Goal: Check status: Check status

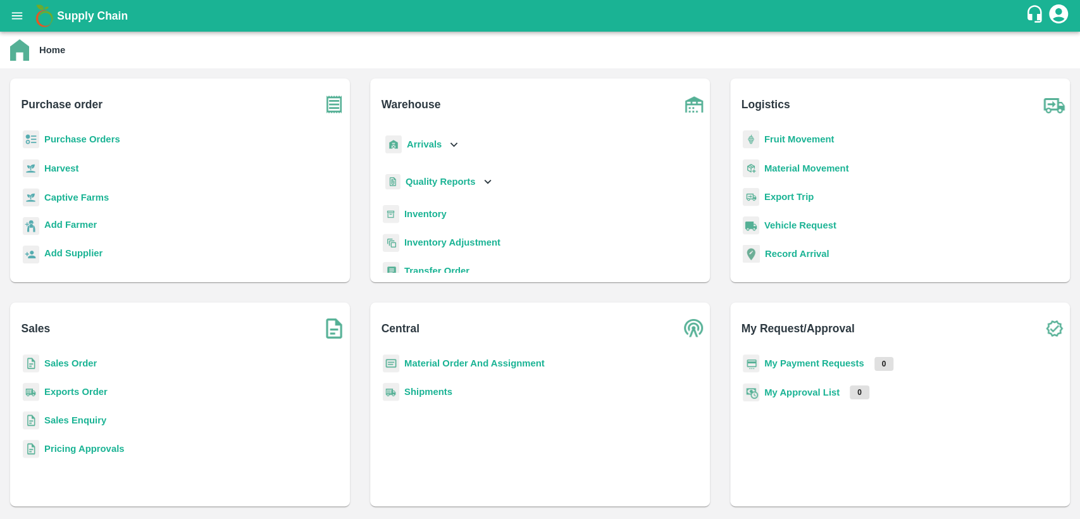
click at [55, 364] on b "Sales Order" at bounding box center [70, 363] width 53 height 10
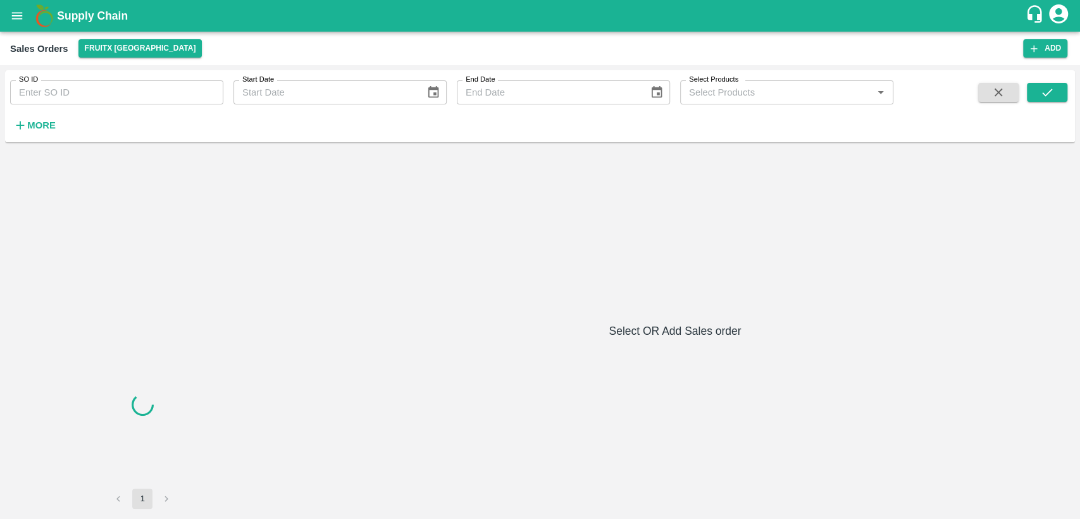
click at [113, 97] on input "SO ID" at bounding box center [116, 92] width 213 height 24
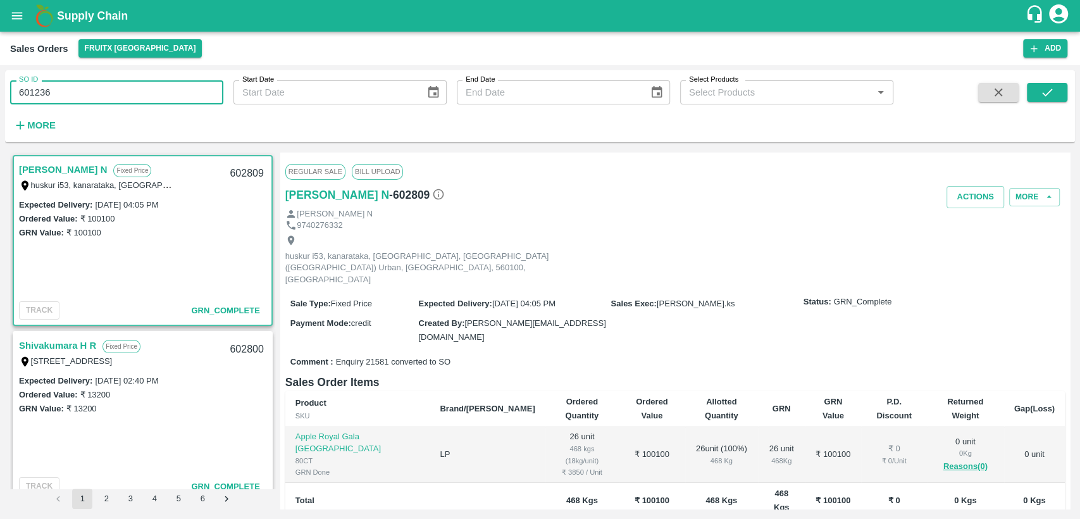
type input "601236"
click at [1056, 89] on button "submit" at bounding box center [1047, 92] width 40 height 19
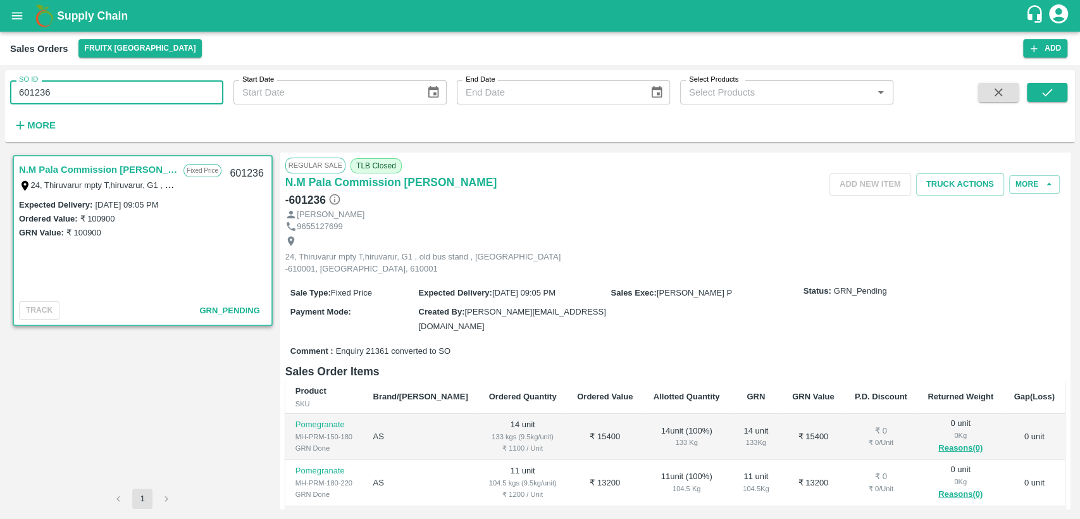
drag, startPoint x: 59, startPoint y: 97, endPoint x: 0, endPoint y: 106, distance: 59.4
click at [0, 106] on div "SO ID 601236 SO ID Start Date Start Date End Date End Date Select Products Sele…" at bounding box center [540, 292] width 1080 height 454
paste input "text"
click at [1057, 97] on button "submit" at bounding box center [1047, 92] width 40 height 19
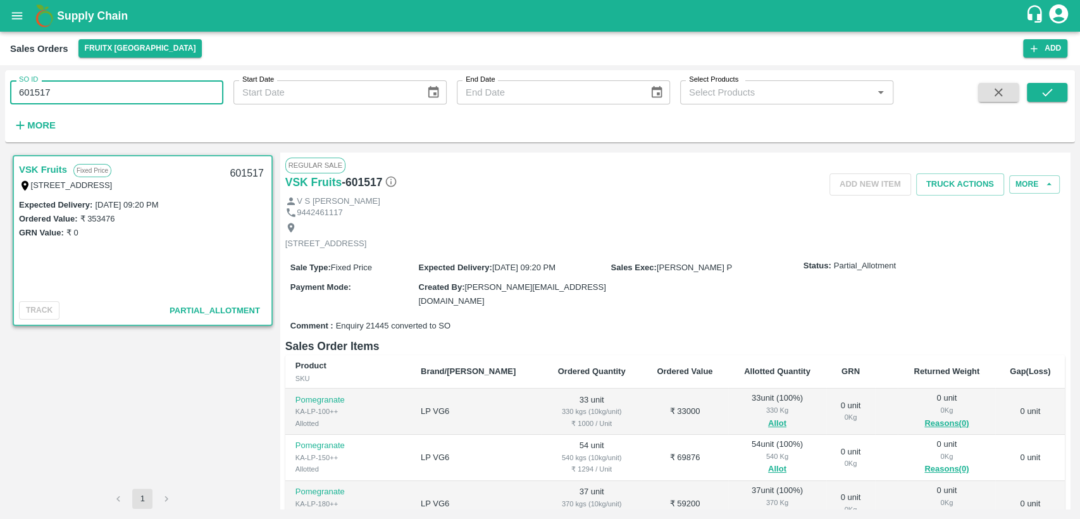
drag, startPoint x: 47, startPoint y: 92, endPoint x: 0, endPoint y: 113, distance: 51.9
click at [0, 113] on div "SO ID 601517 SO ID Start Date Start Date End Date End Date Select Products Sele…" at bounding box center [540, 292] width 1080 height 454
paste input "text"
type input "602175"
click at [1038, 86] on button "submit" at bounding box center [1047, 92] width 40 height 19
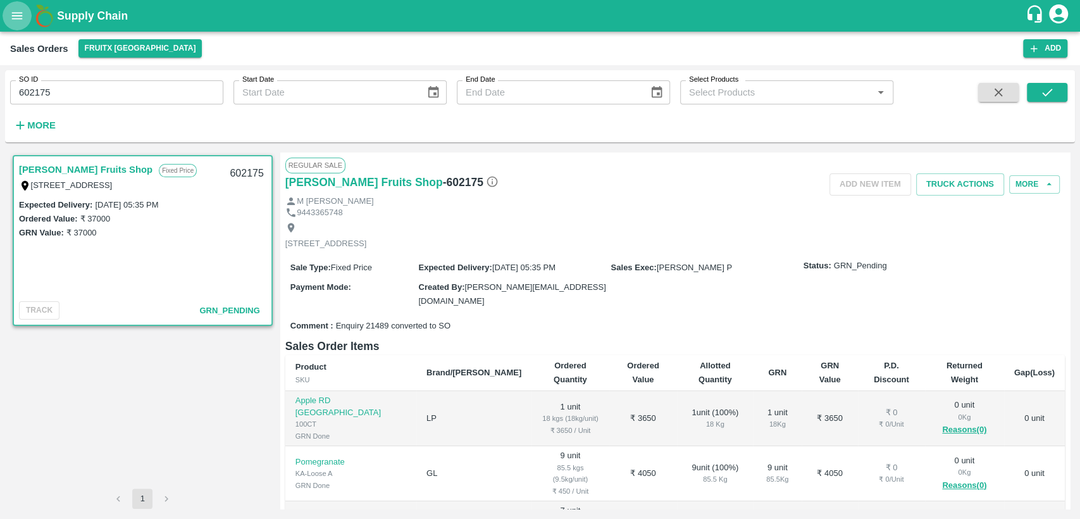
click at [23, 19] on icon "open drawer" at bounding box center [17, 16] width 14 height 14
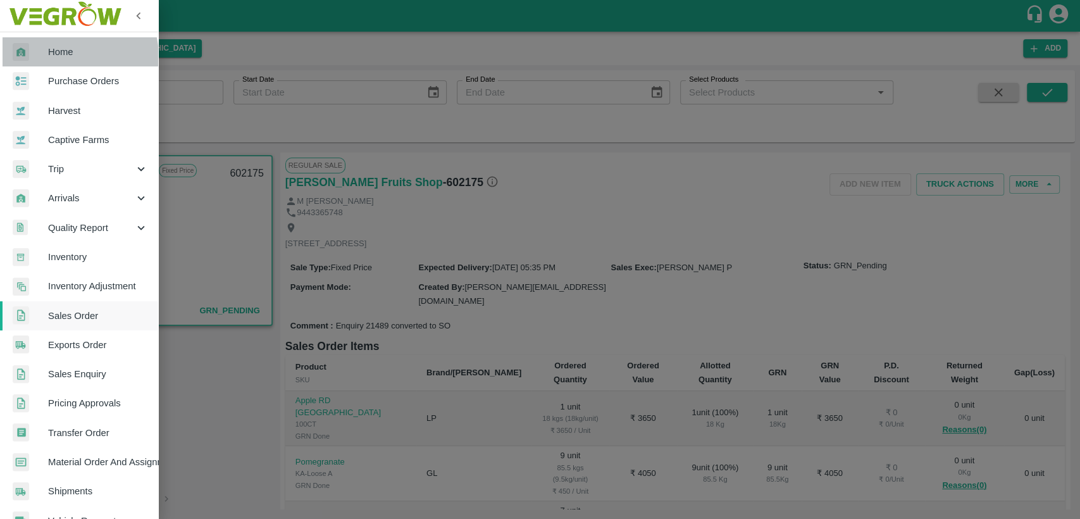
click at [65, 57] on span "Home" at bounding box center [98, 52] width 100 height 14
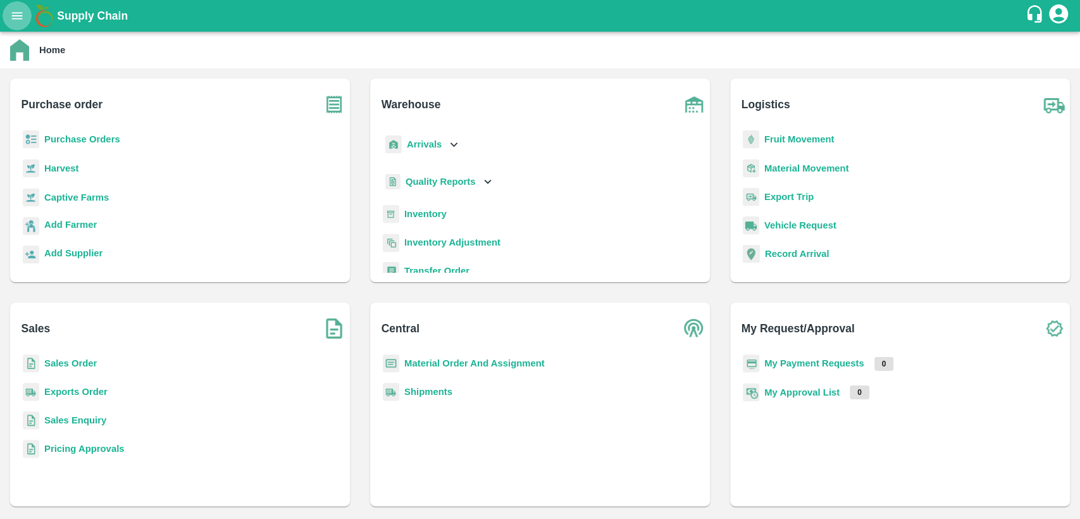
click at [10, 18] on icon "open drawer" at bounding box center [17, 16] width 14 height 14
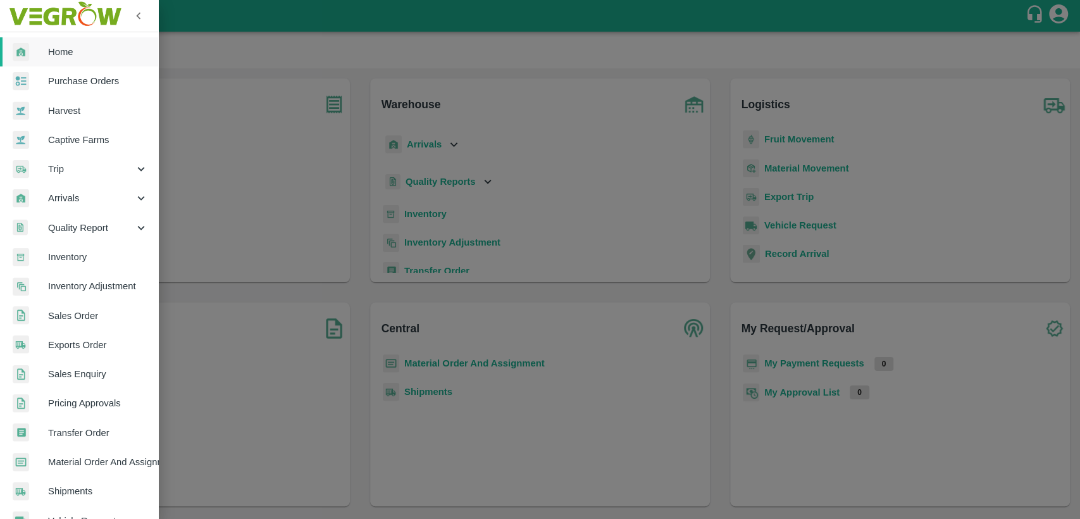
click at [66, 172] on span "Trip" at bounding box center [91, 169] width 86 height 14
click at [112, 187] on li "Fruit Movement" at bounding box center [84, 198] width 148 height 29
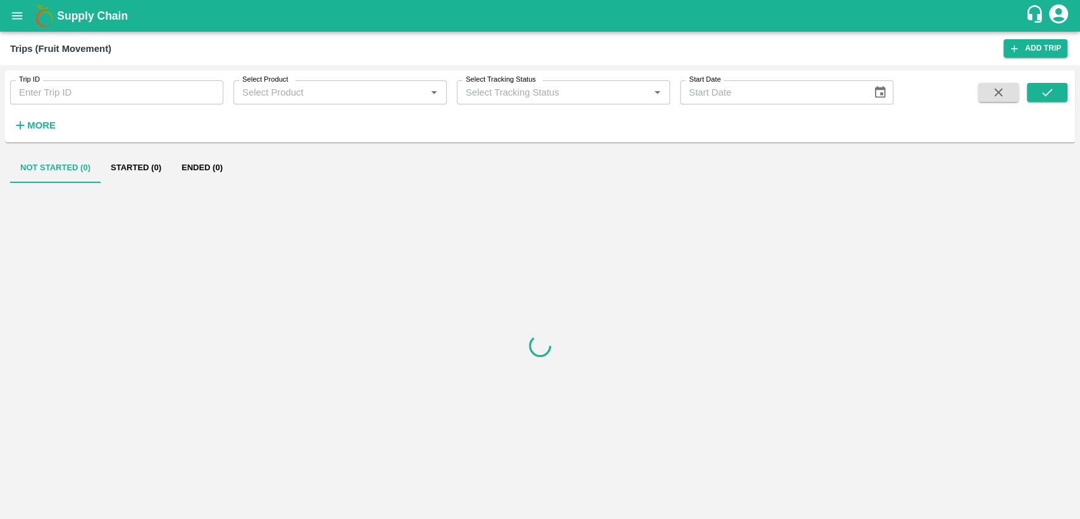
click at [137, 97] on input "Trip ID" at bounding box center [116, 92] width 213 height 24
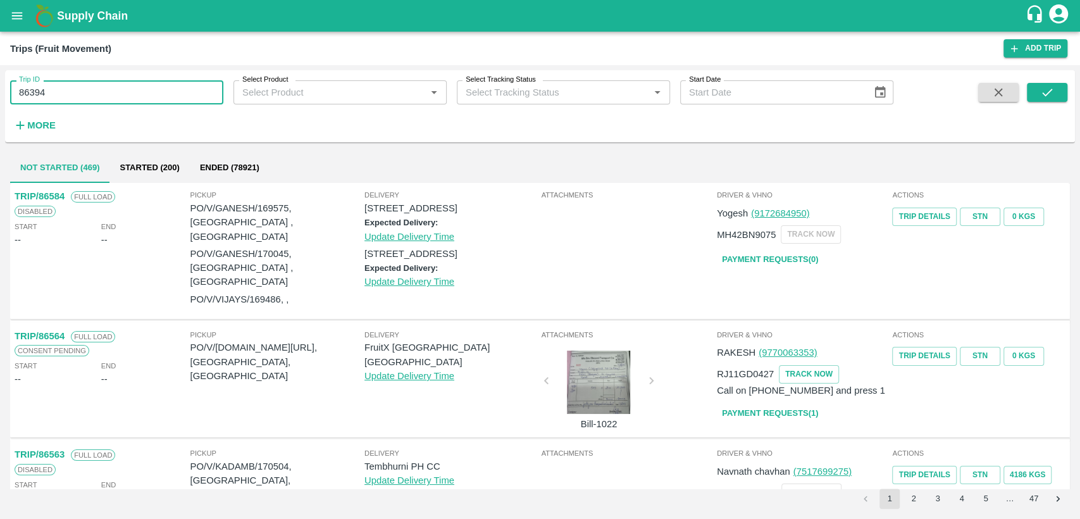
type input "86394"
click at [1053, 103] on span at bounding box center [1047, 109] width 40 height 52
click at [1050, 99] on icon "submit" at bounding box center [1047, 92] width 14 height 14
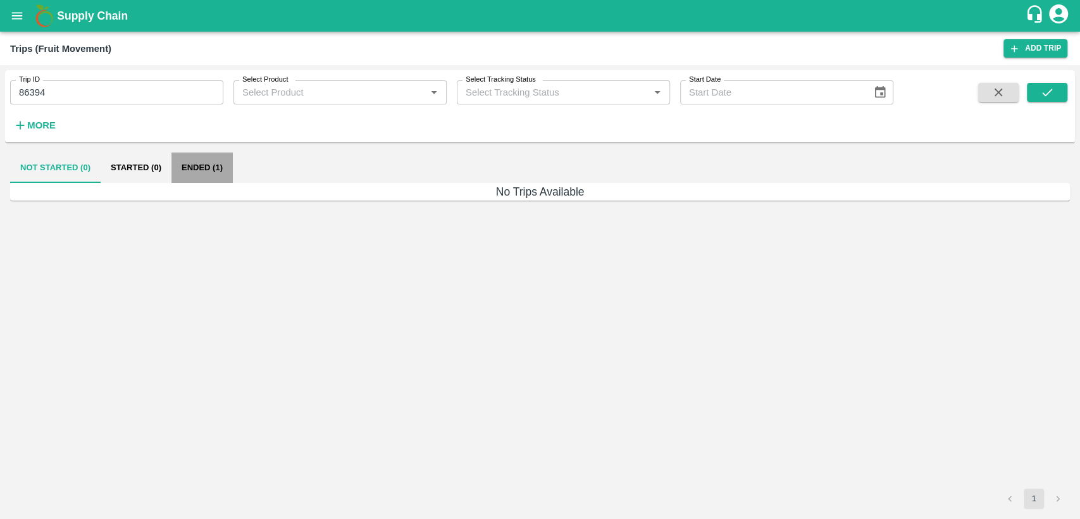
click at [214, 163] on button "Ended (1)" at bounding box center [201, 168] width 61 height 30
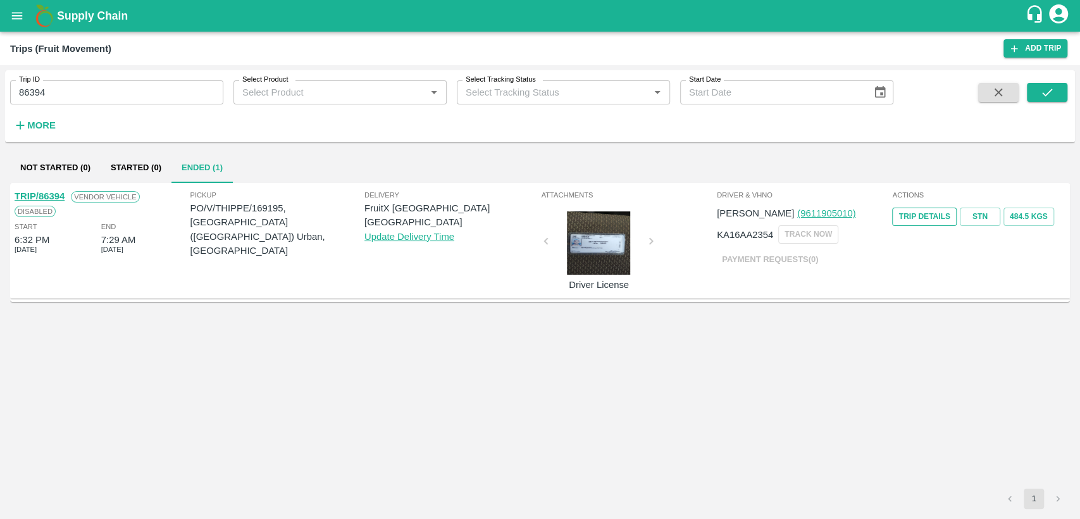
click at [936, 221] on link "Trip Details" at bounding box center [924, 217] width 64 height 18
click at [981, 209] on link "STN" at bounding box center [980, 217] width 40 height 18
click at [15, 5] on button "open drawer" at bounding box center [17, 15] width 29 height 29
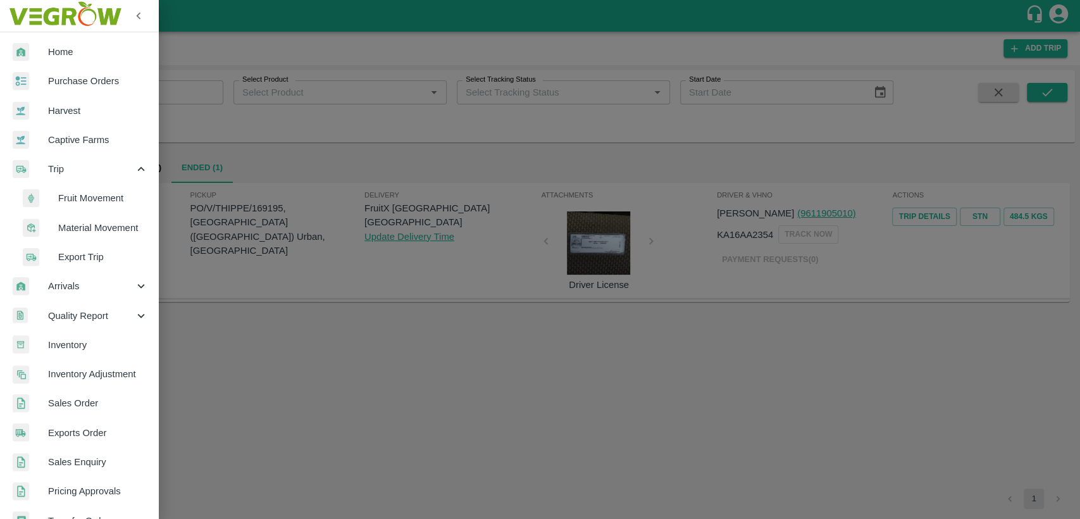
click at [51, 56] on span "Home" at bounding box center [98, 52] width 100 height 14
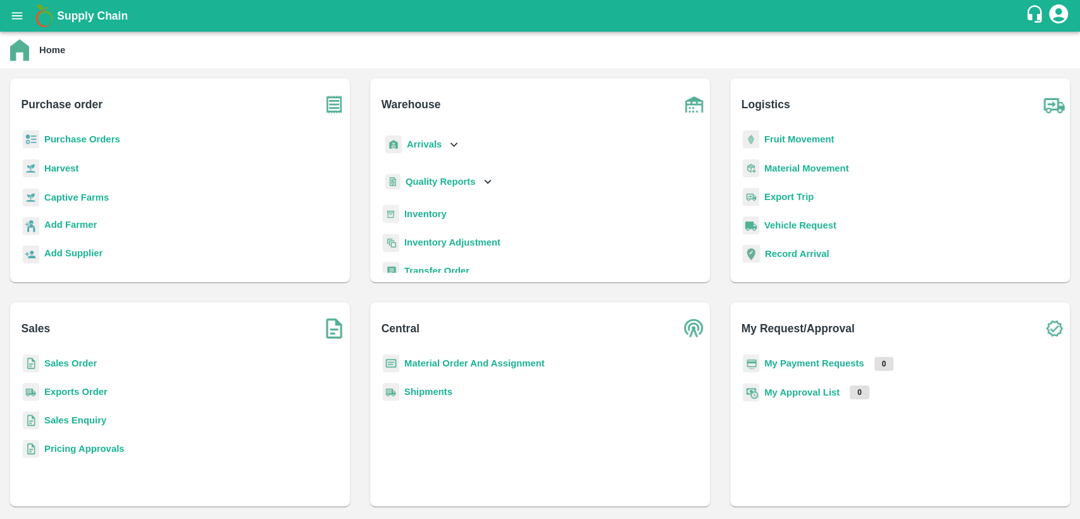
click at [64, 366] on b "Sales Order" at bounding box center [70, 363] width 53 height 10
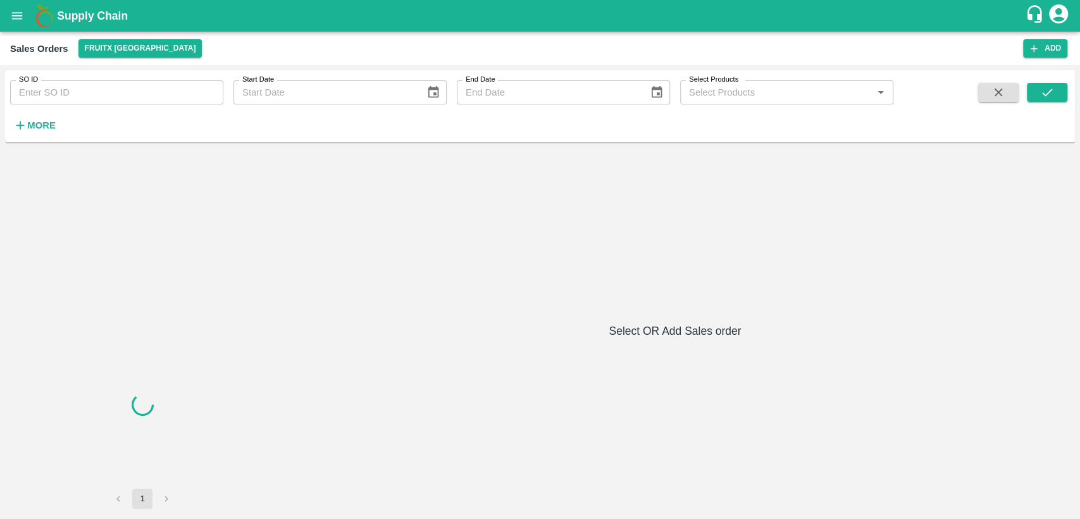
click at [56, 88] on input "SO ID" at bounding box center [116, 92] width 213 height 24
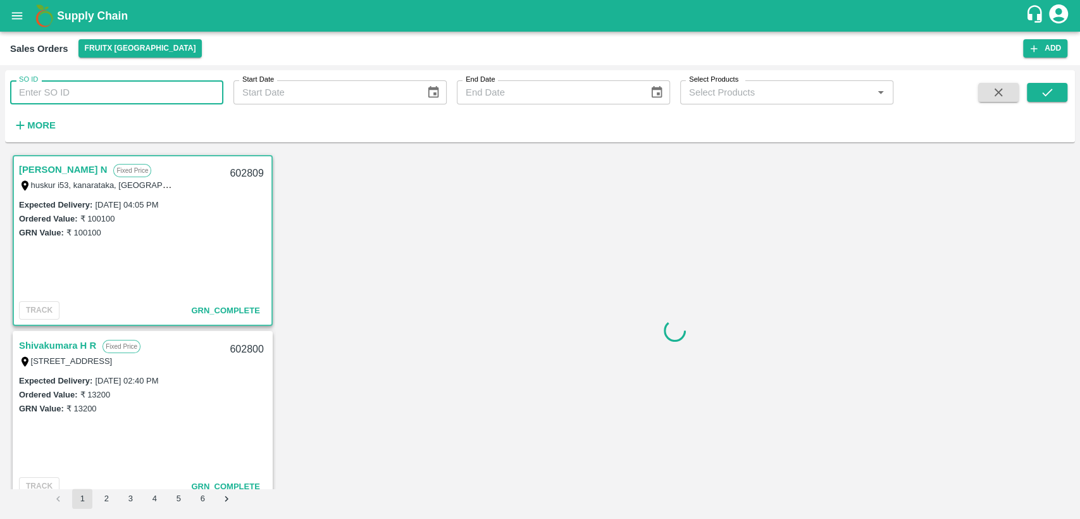
paste input "602175"
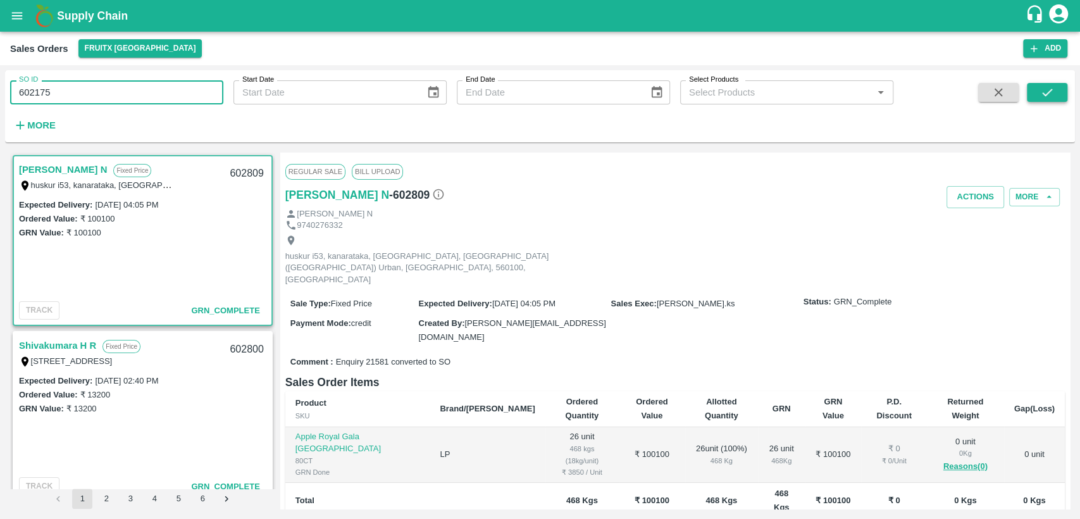
type input "602175"
click at [1047, 93] on icon "submit" at bounding box center [1047, 92] width 14 height 14
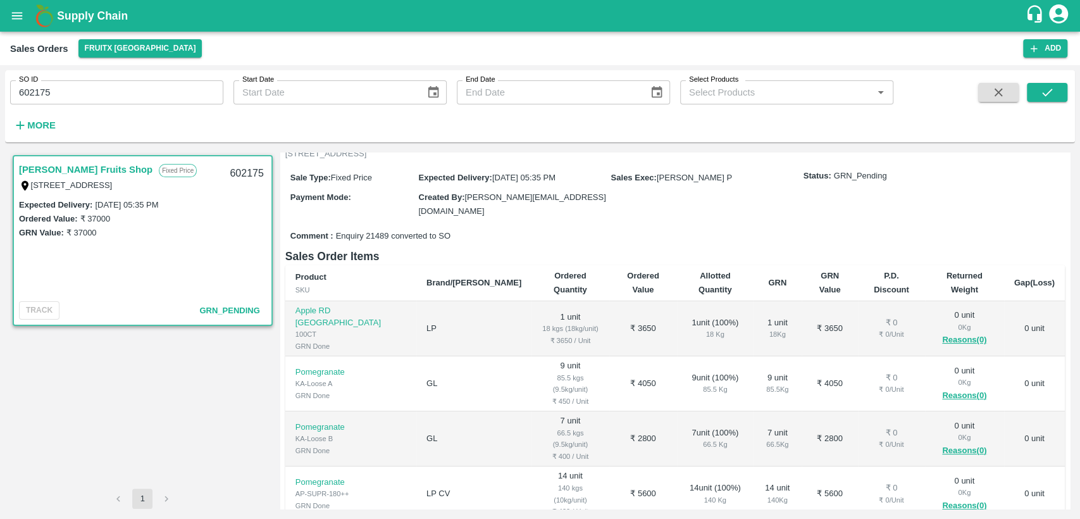
scroll to position [89, 0]
click at [10, 12] on icon "open drawer" at bounding box center [17, 16] width 14 height 14
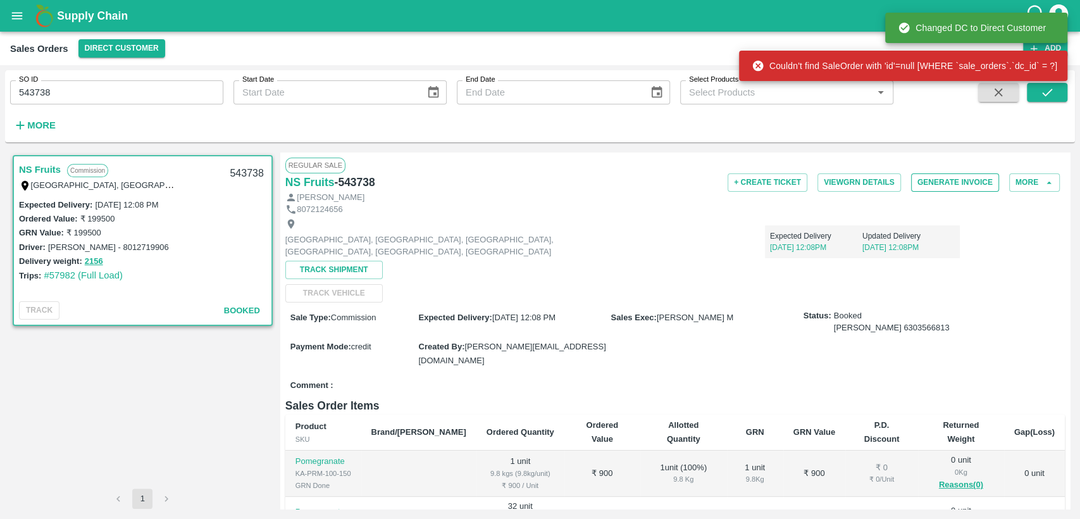
click at [959, 178] on button "Generate Invoice" at bounding box center [955, 182] width 88 height 18
